Goal: Task Accomplishment & Management: Use online tool/utility

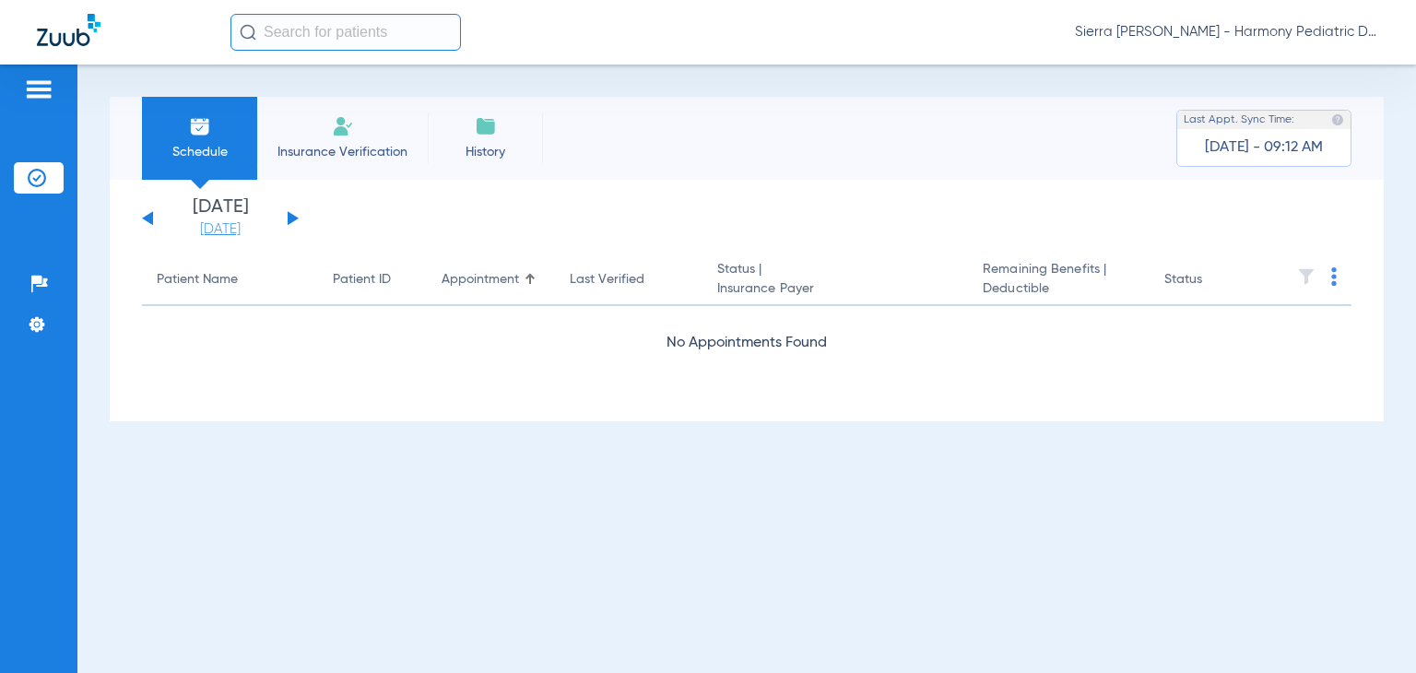
click at [249, 232] on link "[DATE]" at bounding box center [220, 229] width 111 height 18
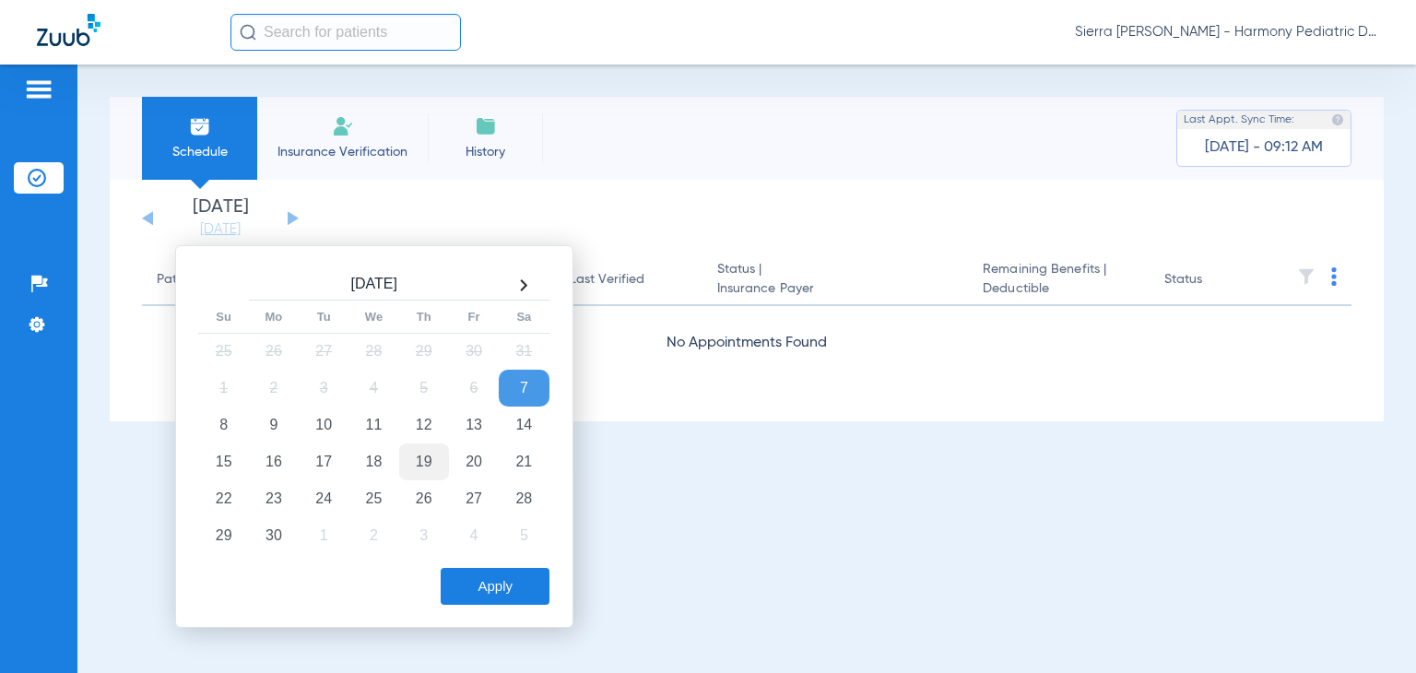
click at [422, 451] on td "19" at bounding box center [424, 461] width 50 height 37
click at [488, 595] on button "Apply" at bounding box center [495, 586] width 109 height 37
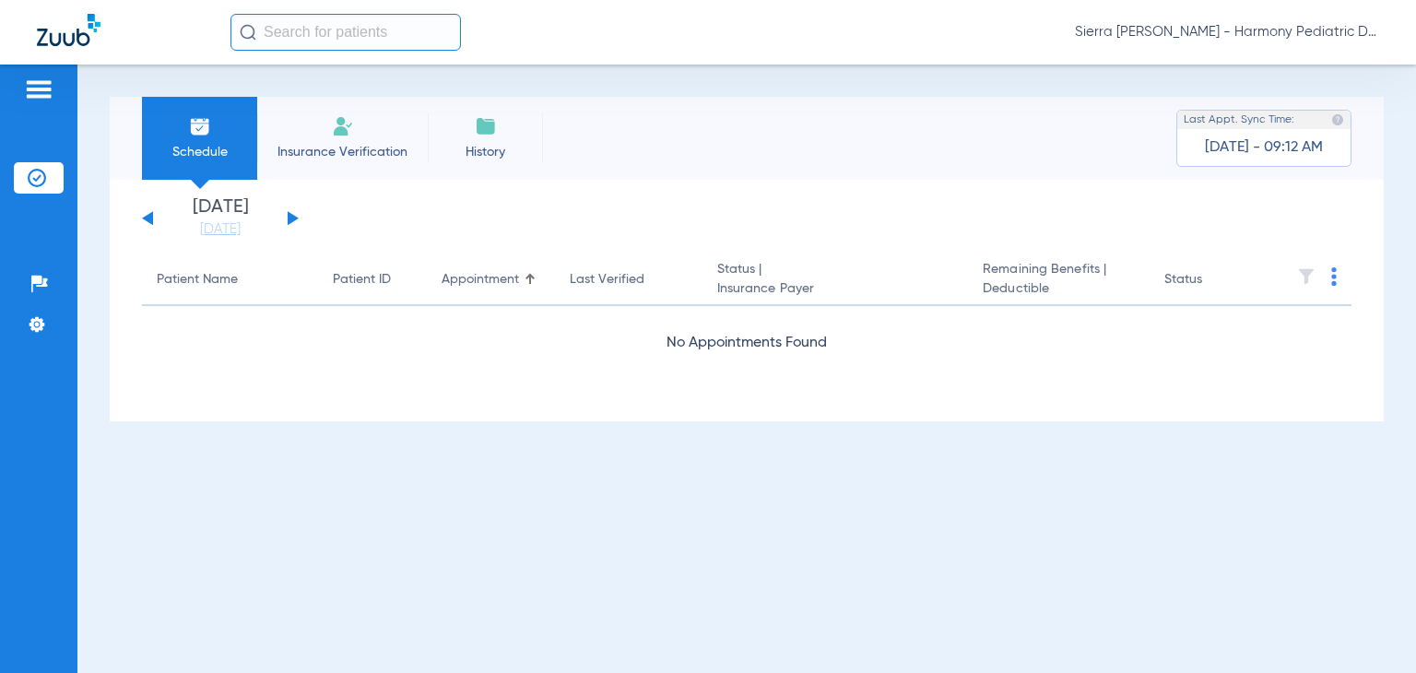
click at [1172, 33] on span "Sierra [PERSON_NAME] - Harmony Pediatric Dentistry [PERSON_NAME]" at bounding box center [1227, 32] width 304 height 18
click at [1283, 54] on button "Account Selection" at bounding box center [1310, 65] width 133 height 37
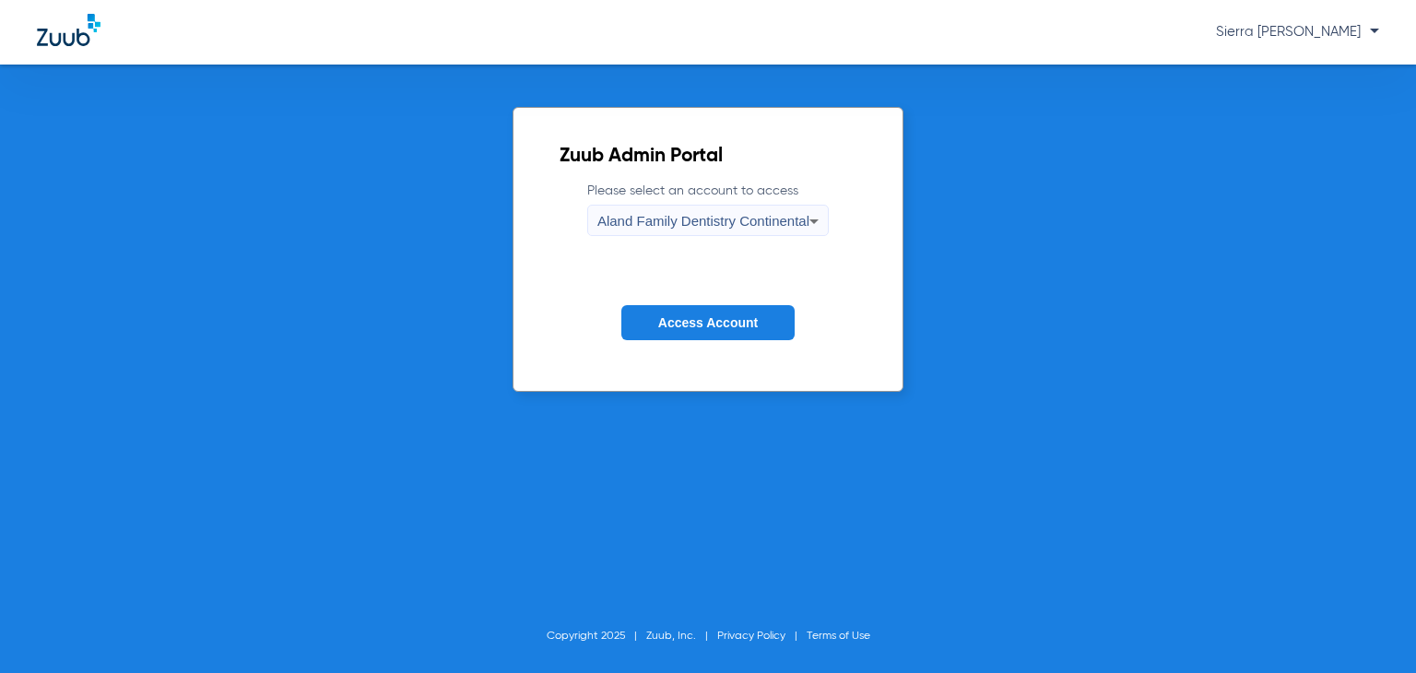
click at [766, 207] on div "Aland Family Dentistry Continental" at bounding box center [703, 221] width 212 height 31
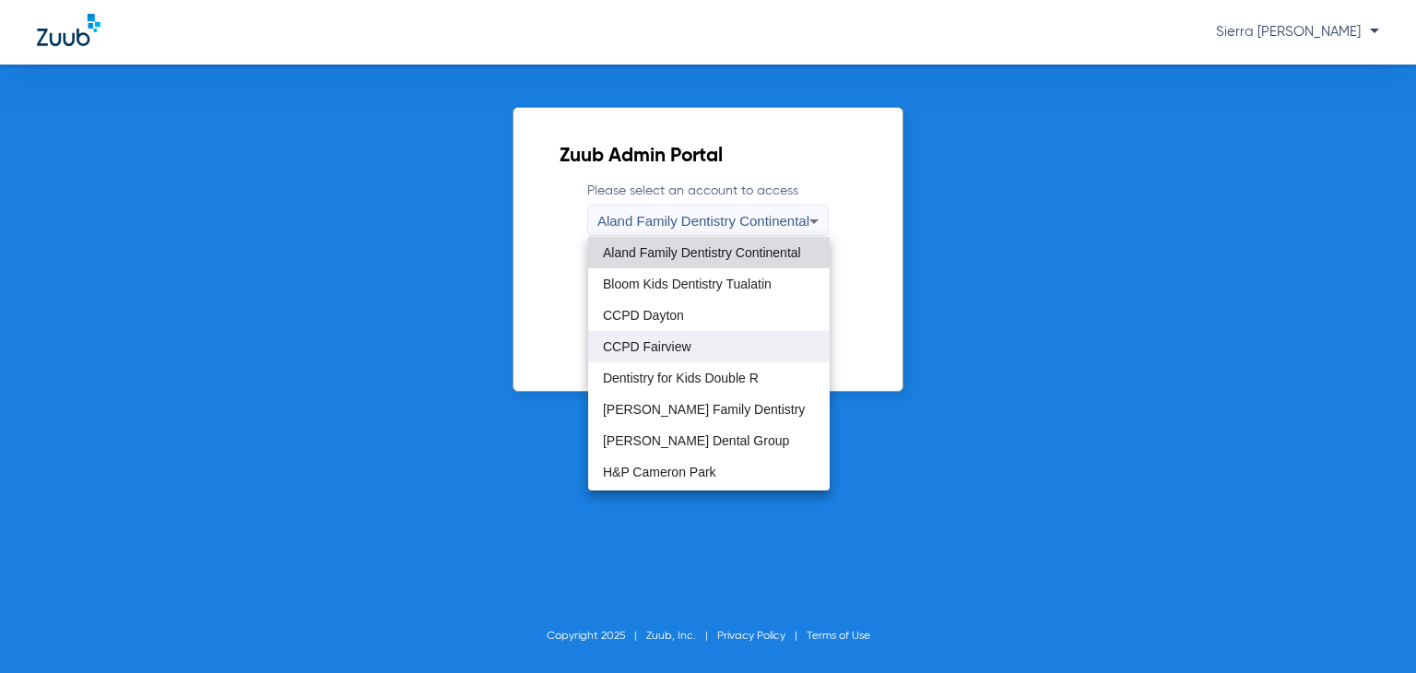
click at [696, 357] on mat-option "CCPD Fairview" at bounding box center [709, 346] width 242 height 31
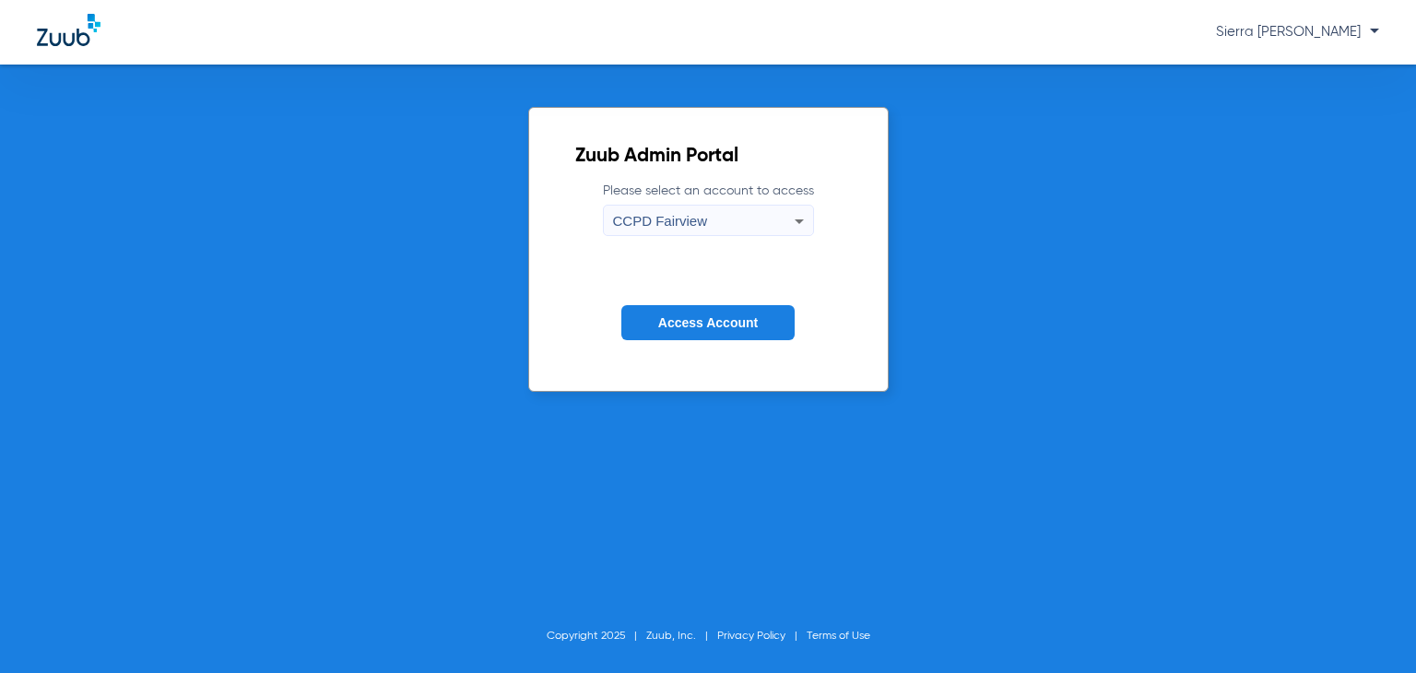
click at [687, 318] on span "Access Account" at bounding box center [708, 322] width 100 height 15
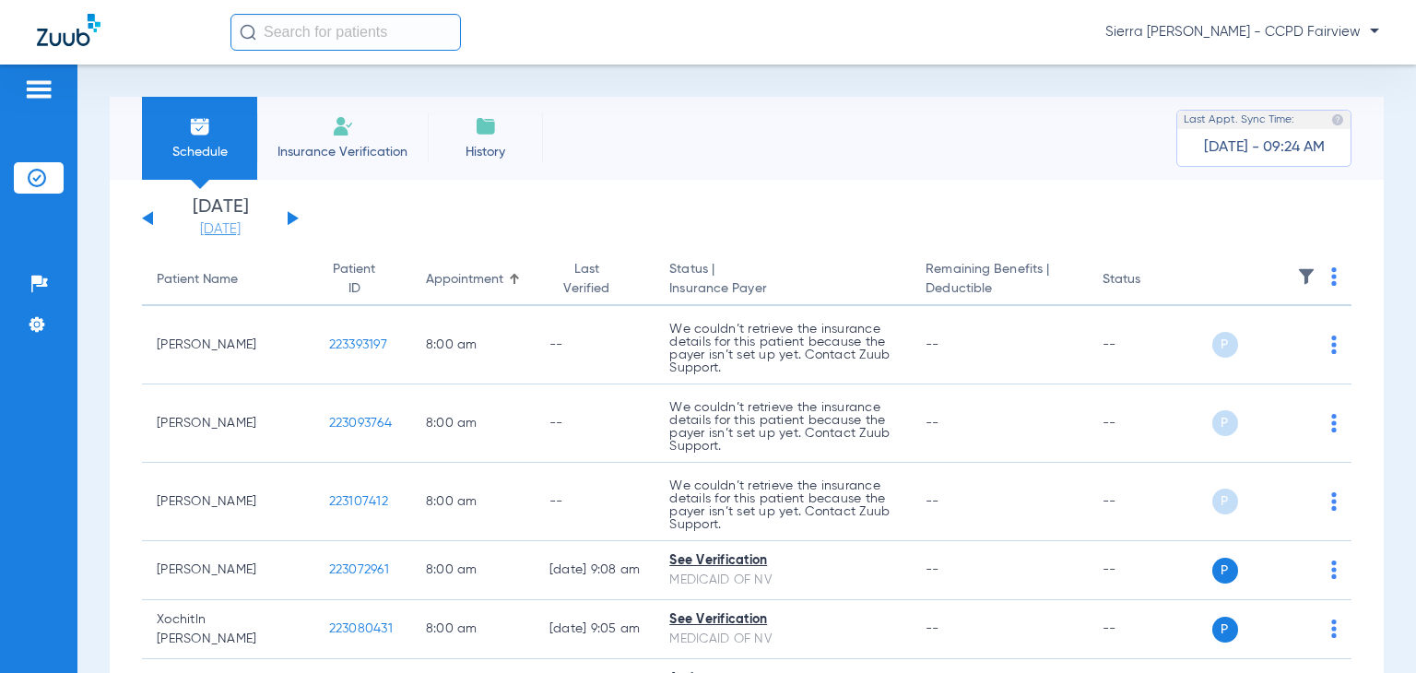
click at [234, 222] on link "[DATE]" at bounding box center [220, 229] width 111 height 18
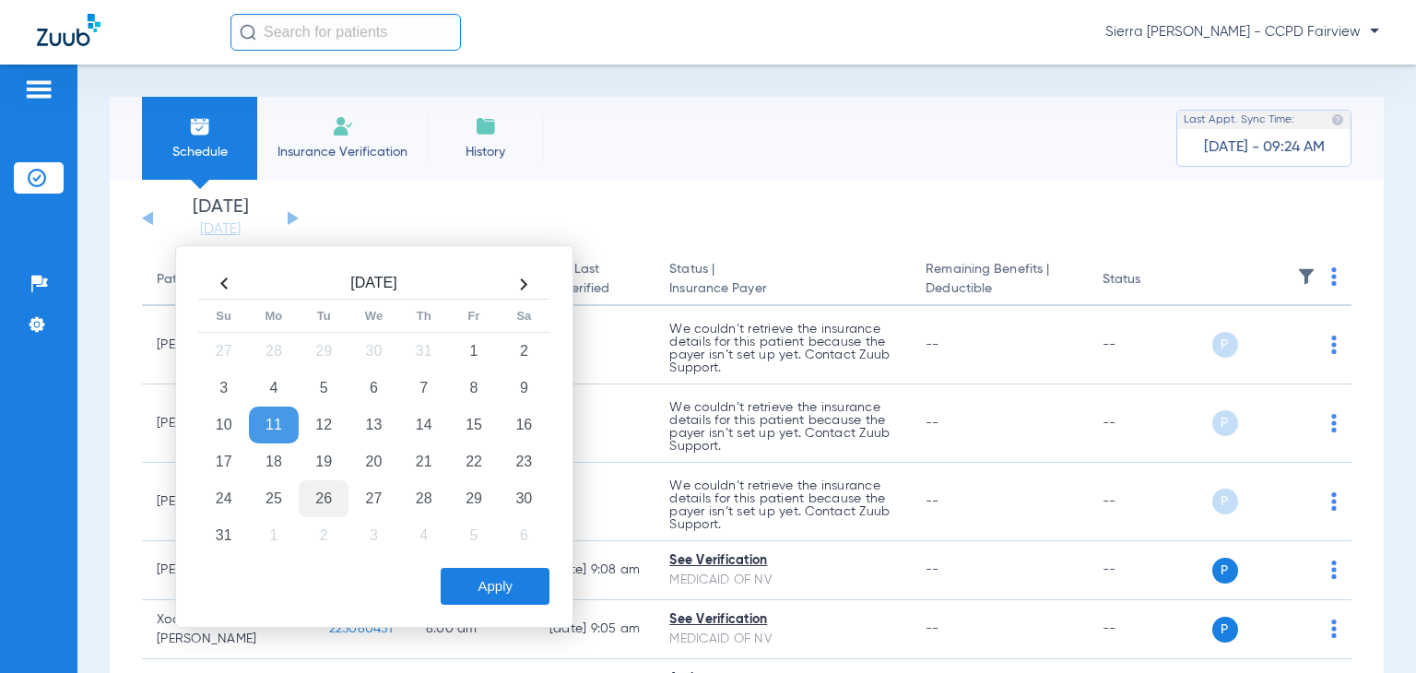
click at [315, 480] on td "26" at bounding box center [324, 498] width 50 height 37
click at [321, 462] on td "19" at bounding box center [324, 461] width 50 height 37
drag, startPoint x: 517, startPoint y: 591, endPoint x: 509, endPoint y: 585, distance: 10.0
click at [516, 591] on button "Apply" at bounding box center [495, 586] width 109 height 37
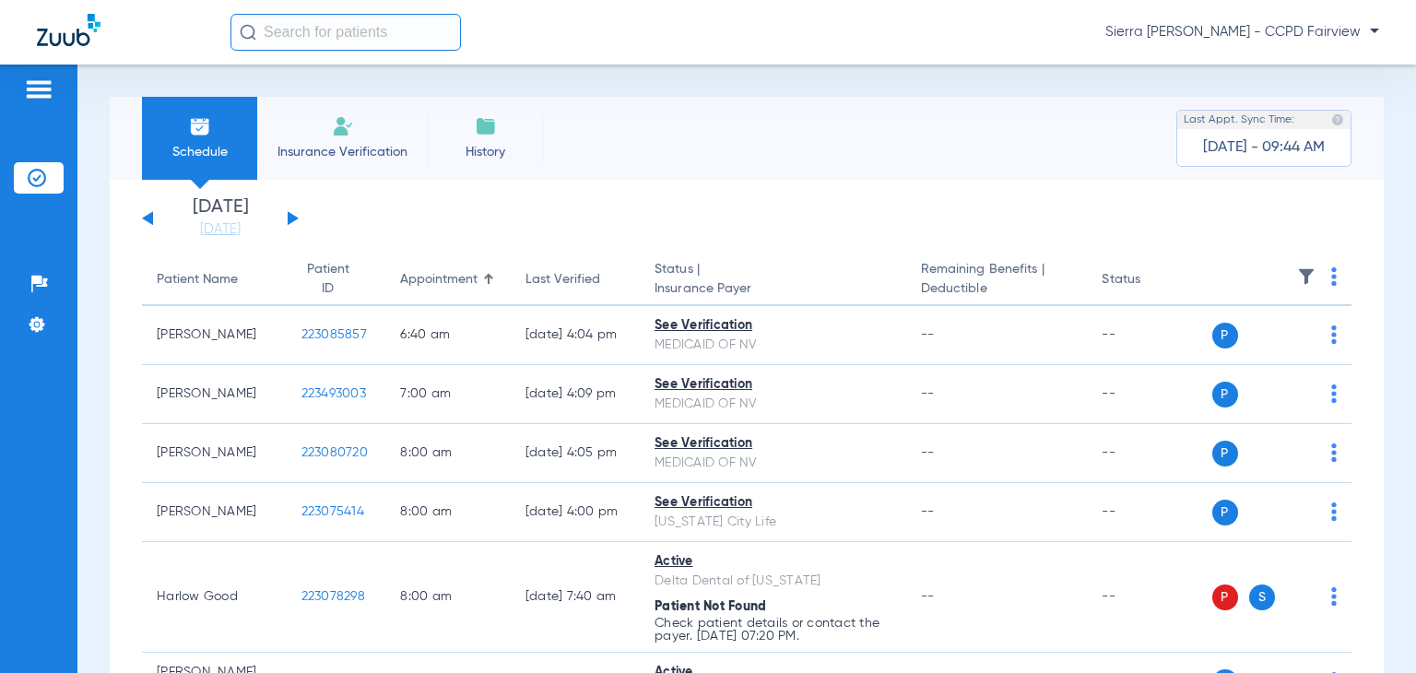
drag, startPoint x: 1053, startPoint y: 211, endPoint x: 745, endPoint y: 304, distance: 321.7
click at [1054, 211] on app-single-date-navigator "[DATE] [DATE] [DATE] [DATE] [DATE] [DATE] [DATE] [DATE] [DATE] [DATE] [DATE] [D…" at bounding box center [747, 218] width 1210 height 41
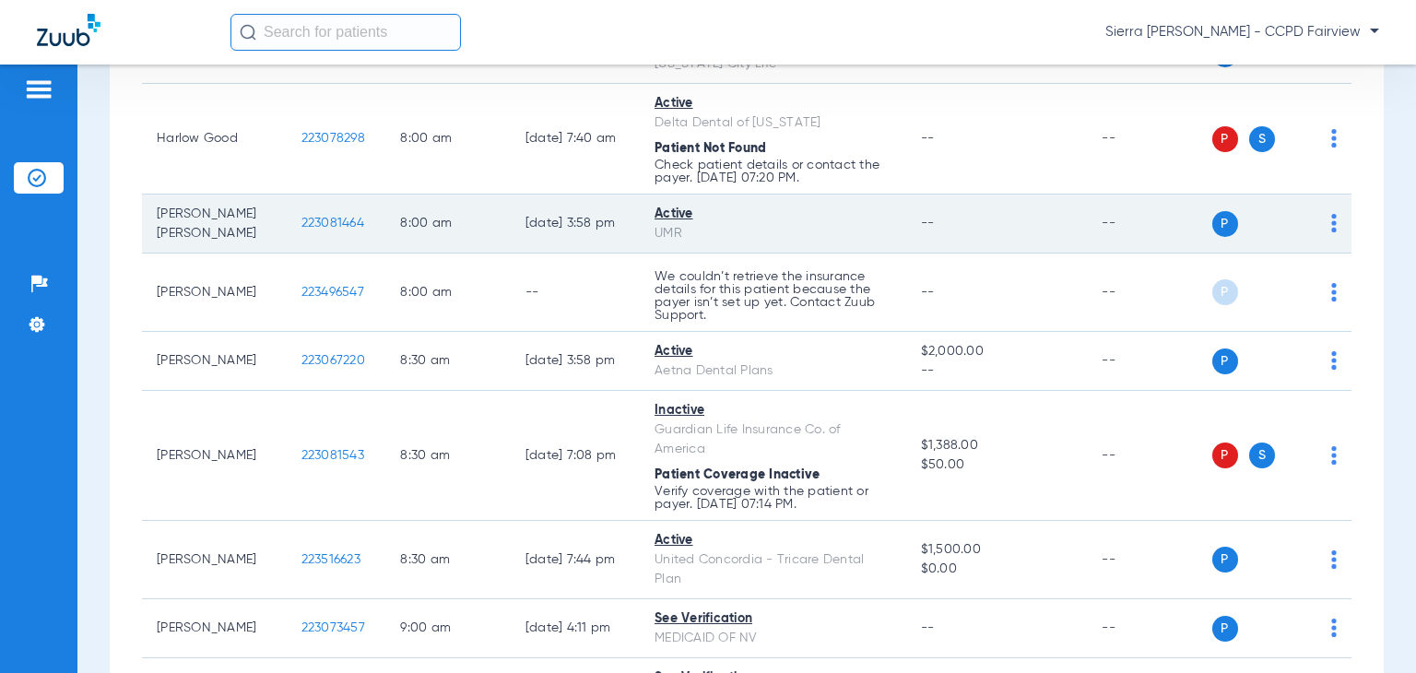
scroll to position [461, 0]
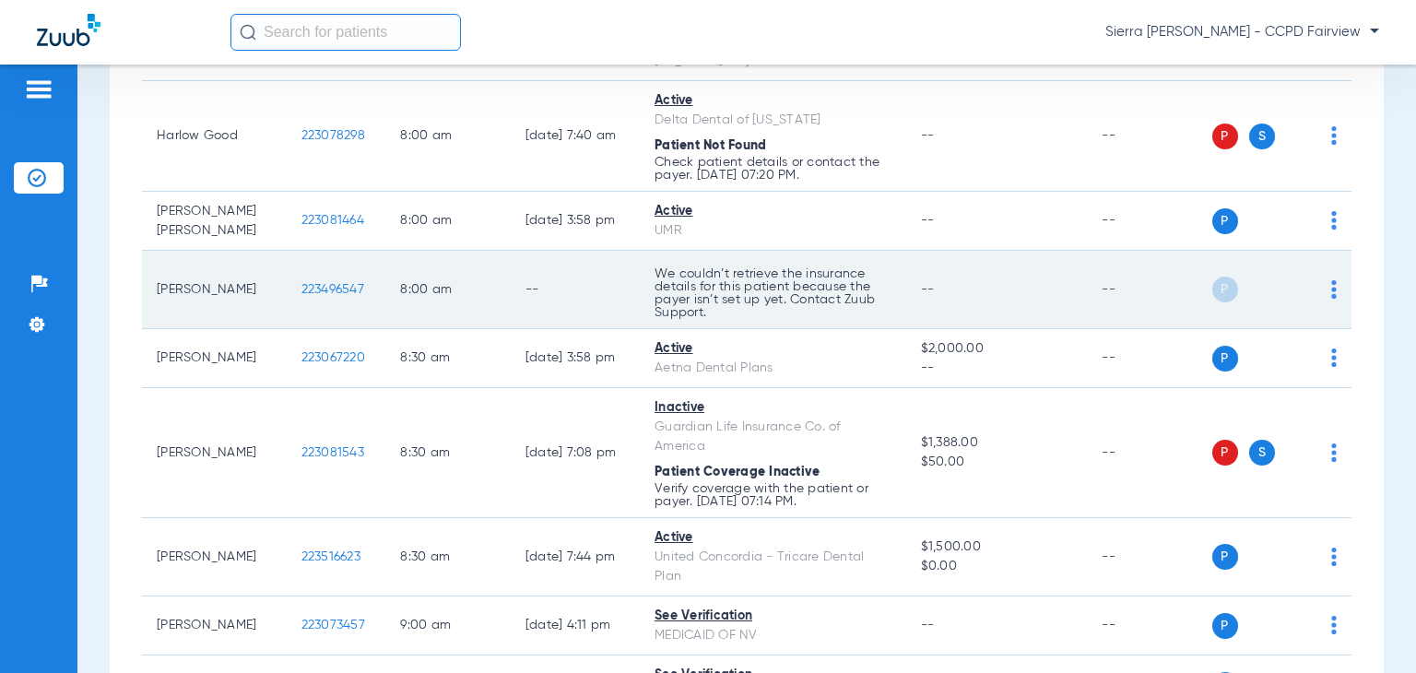
click at [1331, 292] on img at bounding box center [1334, 289] width 6 height 18
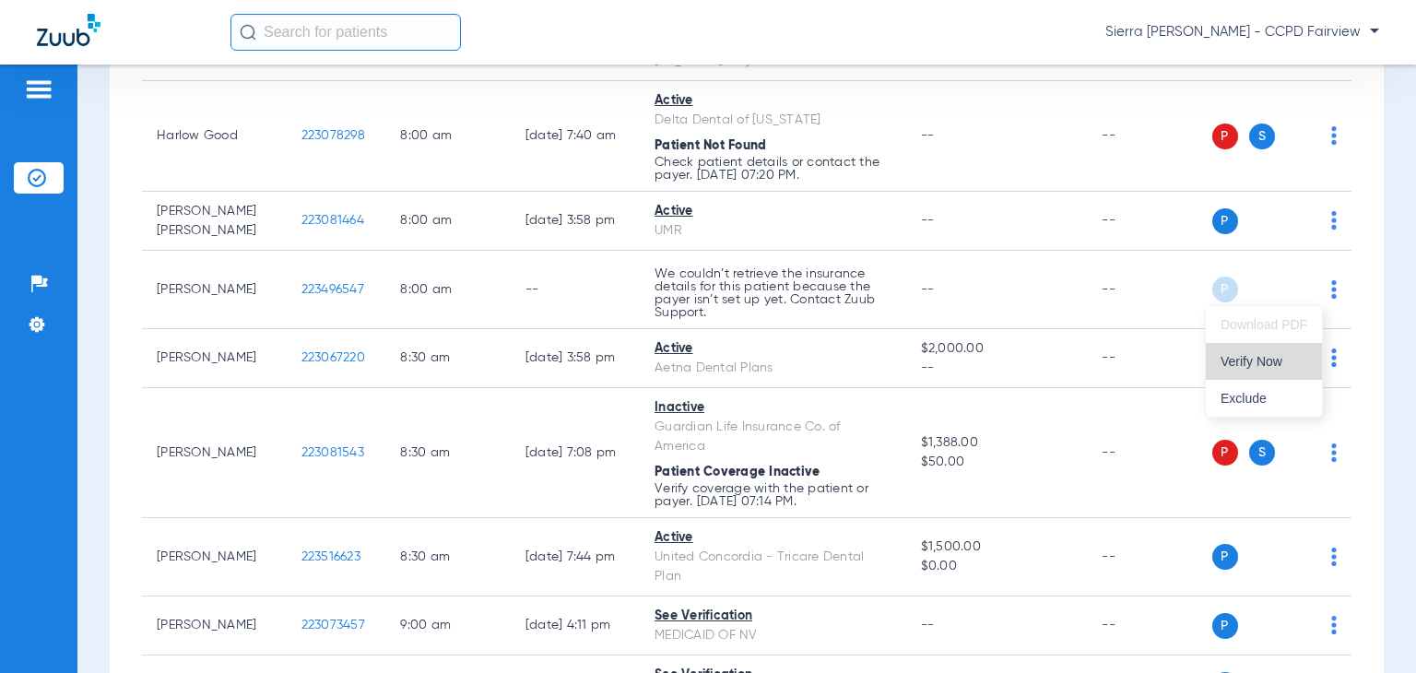
click at [1298, 362] on span "Verify Now" at bounding box center [1264, 361] width 87 height 13
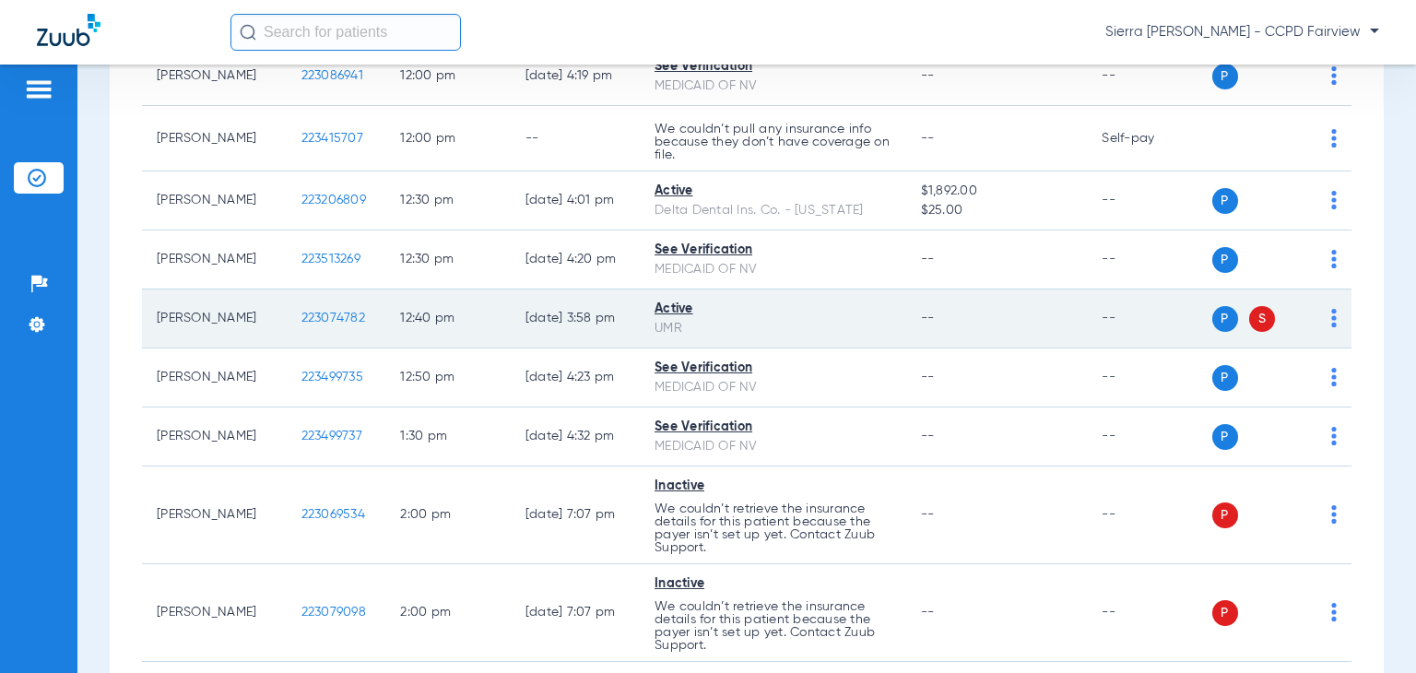
scroll to position [2766, 0]
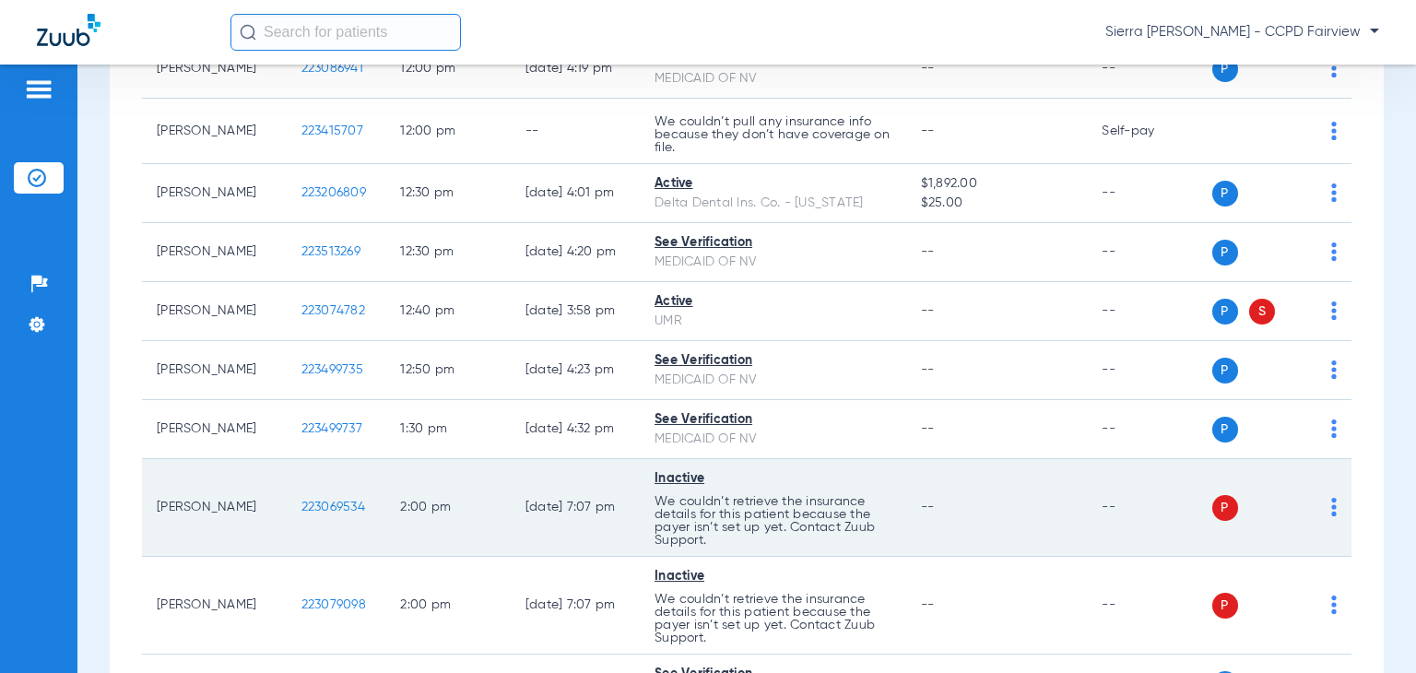
click at [1331, 519] on span at bounding box center [1334, 512] width 6 height 13
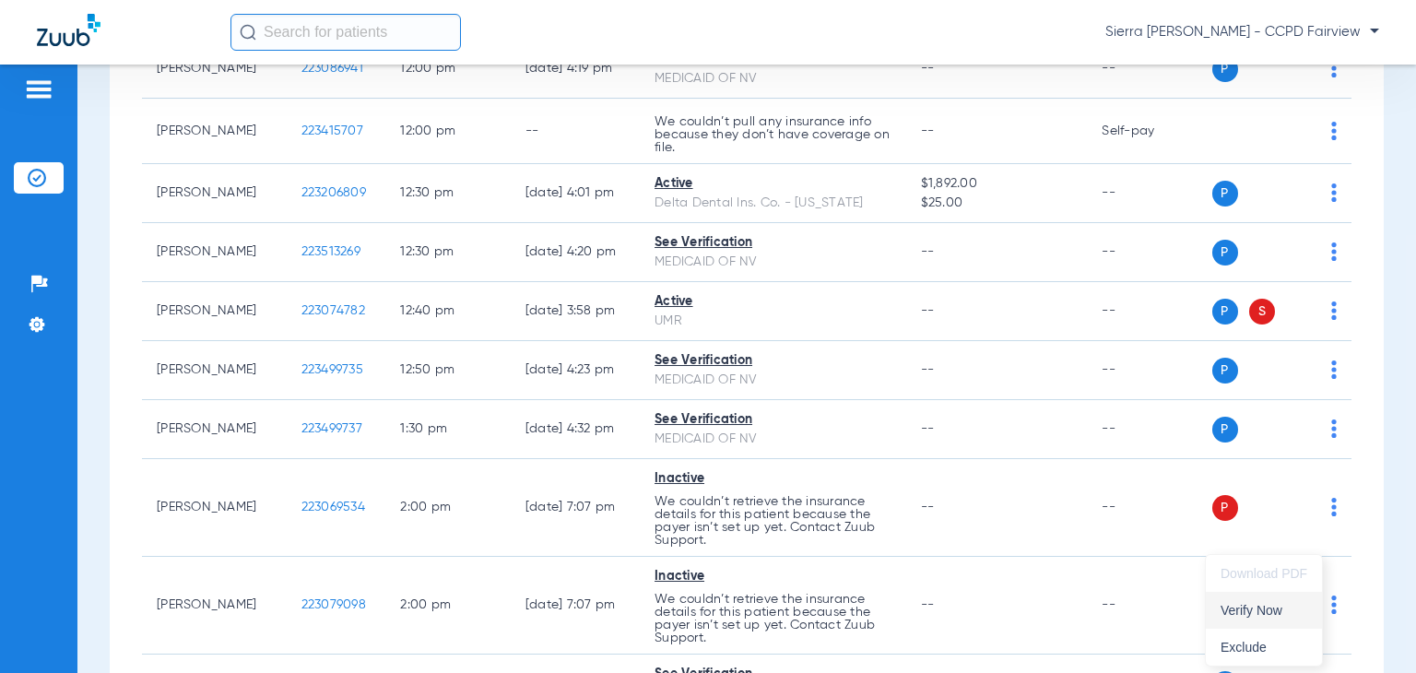
click at [1276, 618] on button "Verify Now" at bounding box center [1264, 610] width 116 height 37
